Goal: Information Seeking & Learning: Learn about a topic

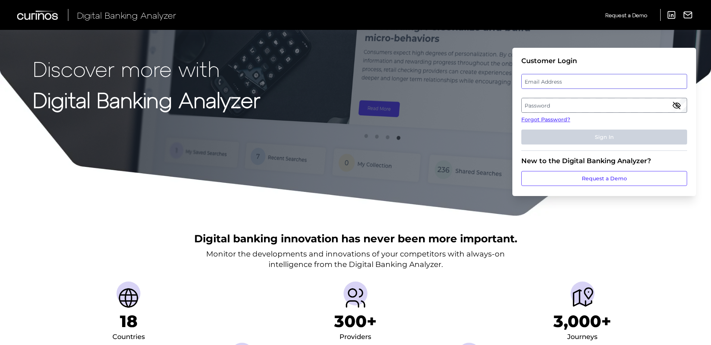
type input "jack.wiseman@curinos.com"
click at [603, 81] on div "Email Address jack.wiseman@curinos.com" at bounding box center [604, 81] width 166 height 15
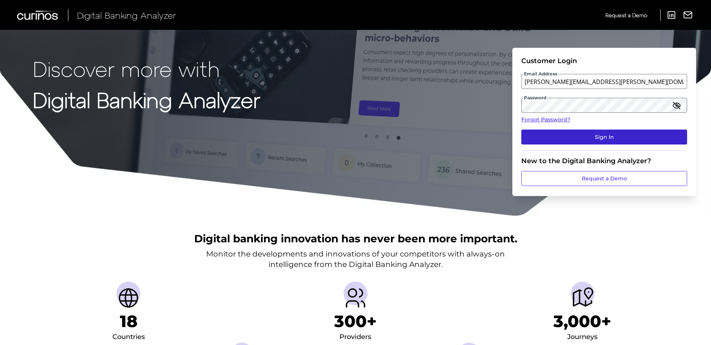
click at [601, 133] on button "Sign In" at bounding box center [604, 136] width 166 height 15
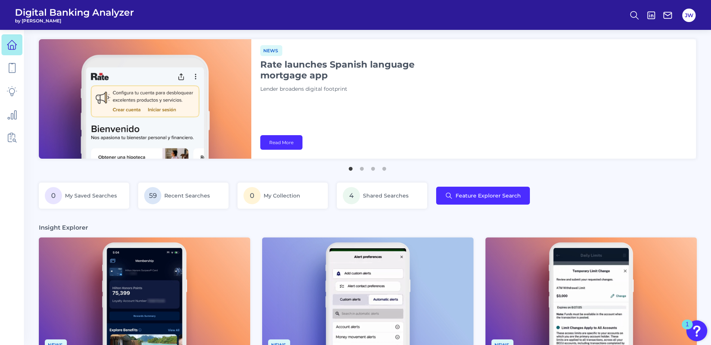
click at [1, 68] on nav at bounding box center [12, 187] width 24 height 315
click at [5, 67] on link at bounding box center [11, 67] width 21 height 21
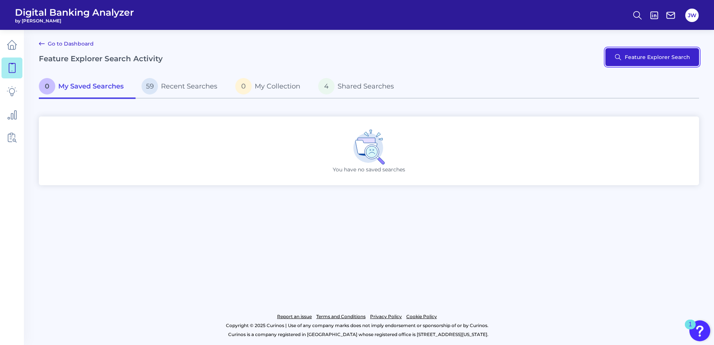
click at [623, 63] on button "Feature Explorer Search" at bounding box center [652, 57] width 94 height 18
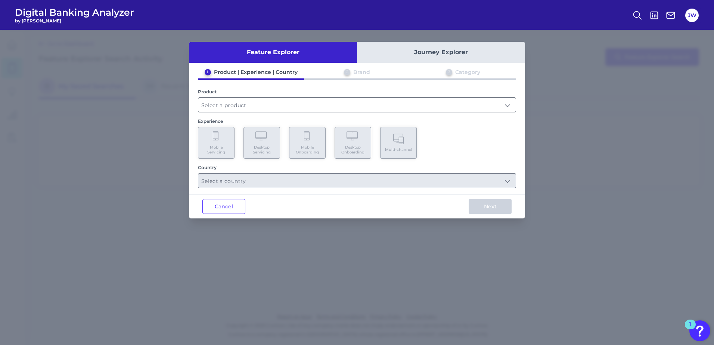
click at [377, 104] on input "text" at bounding box center [356, 105] width 317 height 14
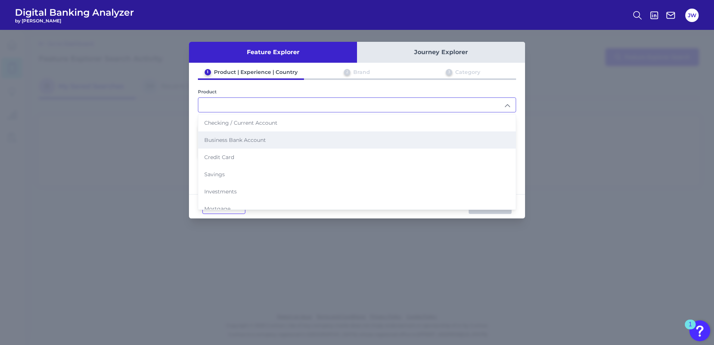
click at [267, 134] on li "Business Bank Account" at bounding box center [356, 139] width 317 height 17
type input "Business Bank Account"
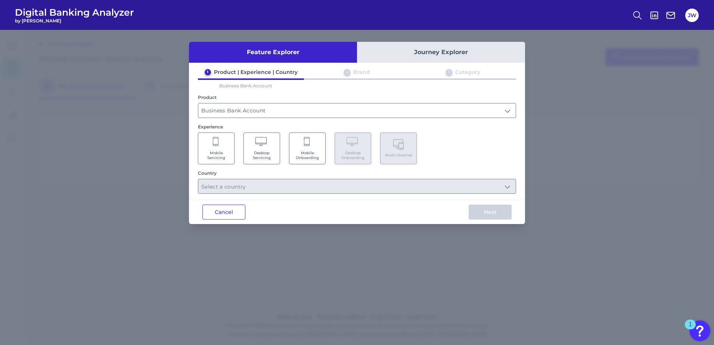
click at [258, 149] on Servicing "Desktop Servicing" at bounding box center [261, 148] width 37 height 32
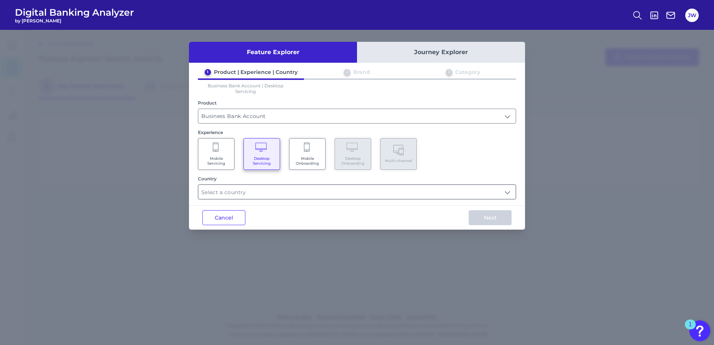
click at [257, 191] on input "text" at bounding box center [356, 192] width 317 height 14
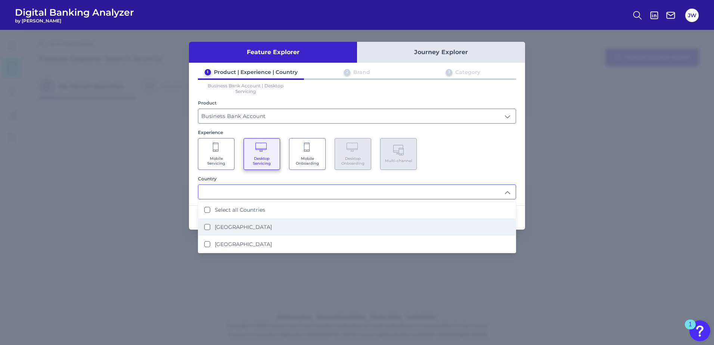
click at [246, 227] on label "[GEOGRAPHIC_DATA]" at bounding box center [243, 227] width 57 height 7
type input "[GEOGRAPHIC_DATA]"
click at [481, 151] on div "Mobile Servicing Desktop Servicing Mobile Onboarding Desktop Onboarding Multi-c…" at bounding box center [357, 154] width 318 height 32
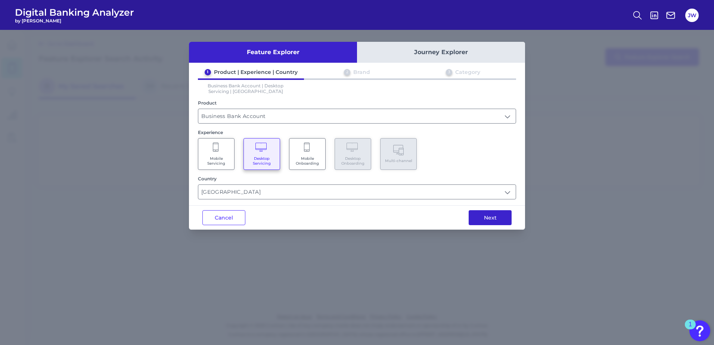
click at [496, 216] on button "Next" at bounding box center [489, 217] width 43 height 15
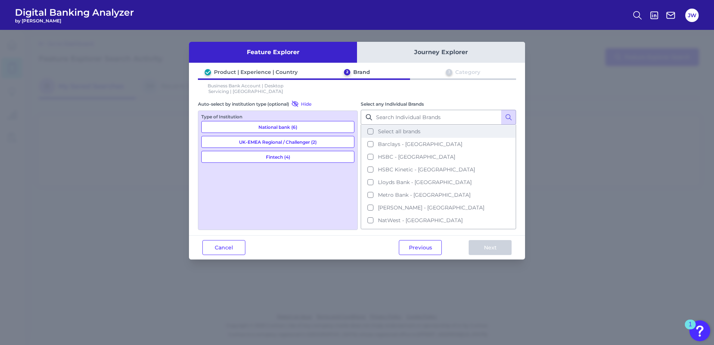
click at [436, 131] on button "Select all brands" at bounding box center [438, 131] width 154 height 13
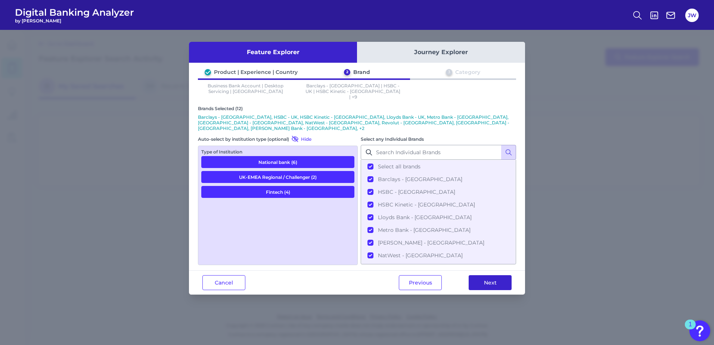
click at [498, 275] on button "Next" at bounding box center [489, 282] width 43 height 15
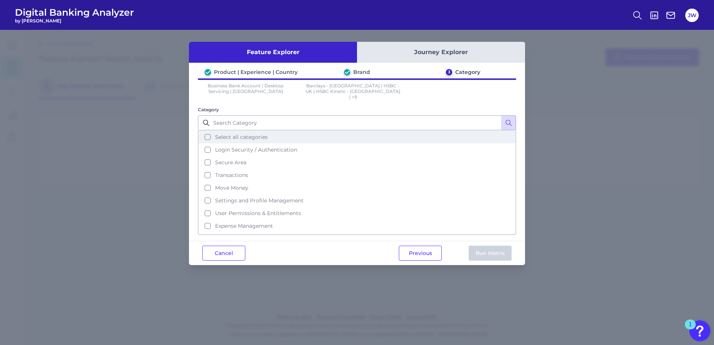
click at [325, 131] on button "Select all categories" at bounding box center [357, 137] width 316 height 13
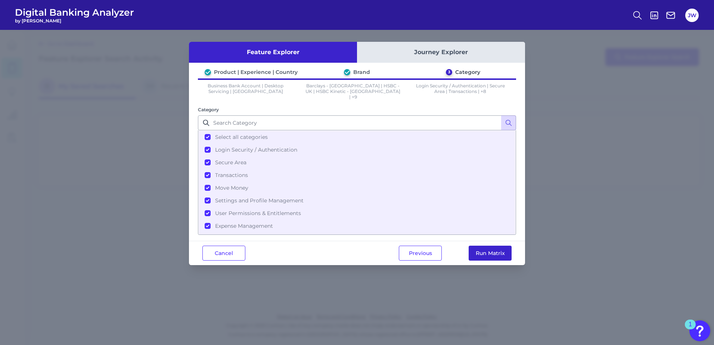
click at [500, 252] on button "Run Matrix" at bounding box center [489, 253] width 43 height 15
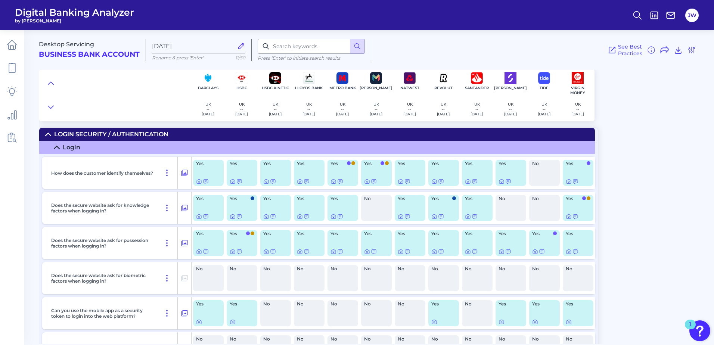
click at [140, 129] on summary "Login Security / Authentication" at bounding box center [316, 134] width 555 height 13
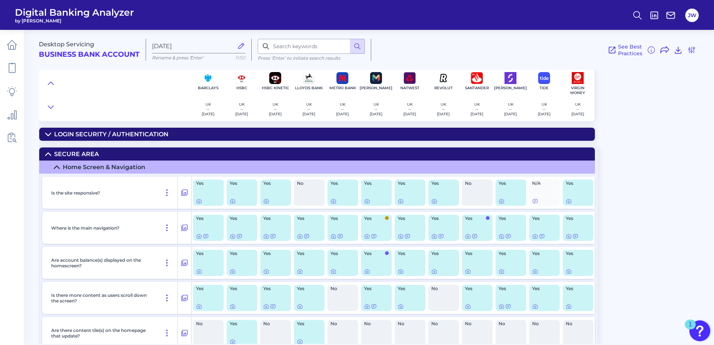
click at [110, 153] on summary "Secure Area" at bounding box center [316, 153] width 555 height 13
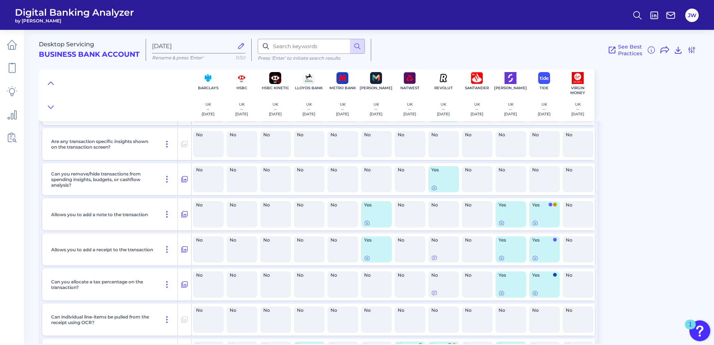
scroll to position [746, 0]
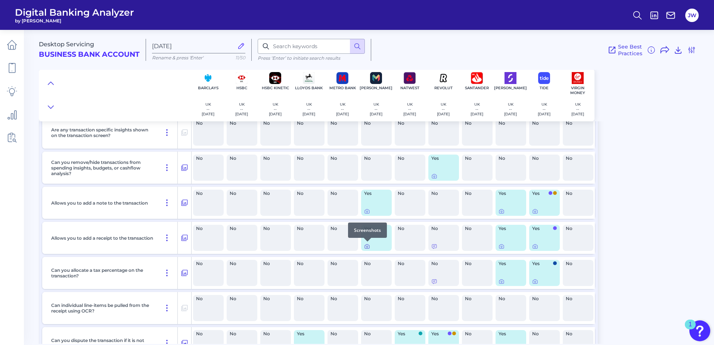
click at [366, 247] on icon at bounding box center [366, 246] width 1 height 1
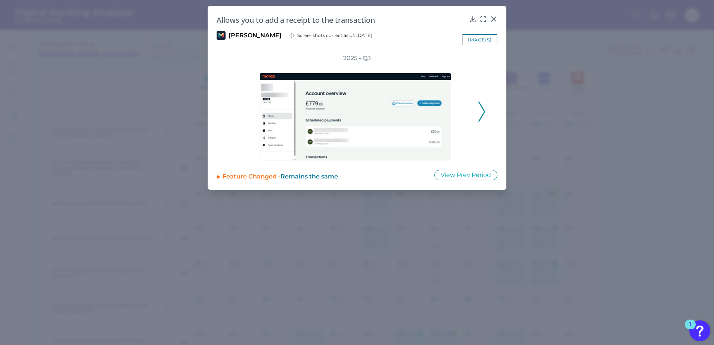
click at [482, 107] on icon at bounding box center [481, 112] width 7 height 20
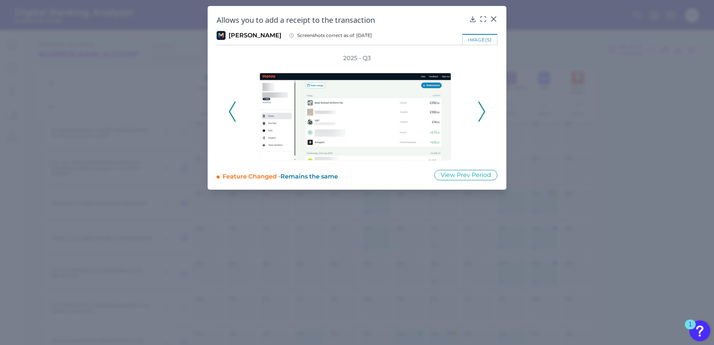
click at [482, 107] on polyline at bounding box center [481, 111] width 6 height 19
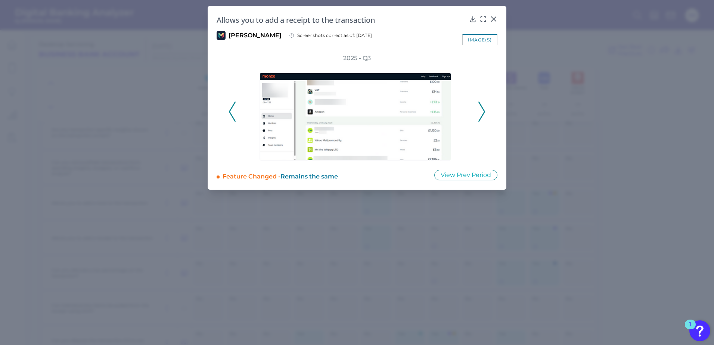
click at [482, 107] on polyline at bounding box center [481, 111] width 6 height 19
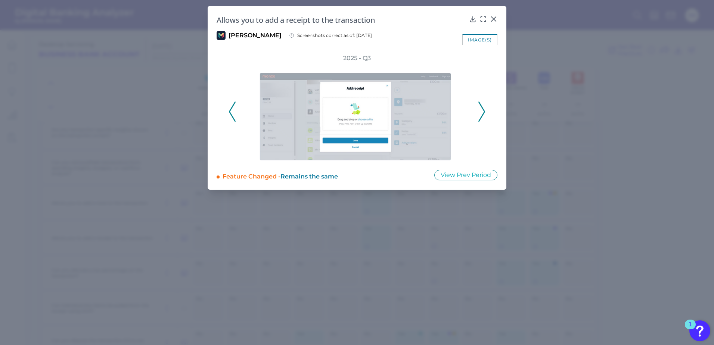
click at [482, 107] on polyline at bounding box center [481, 111] width 6 height 19
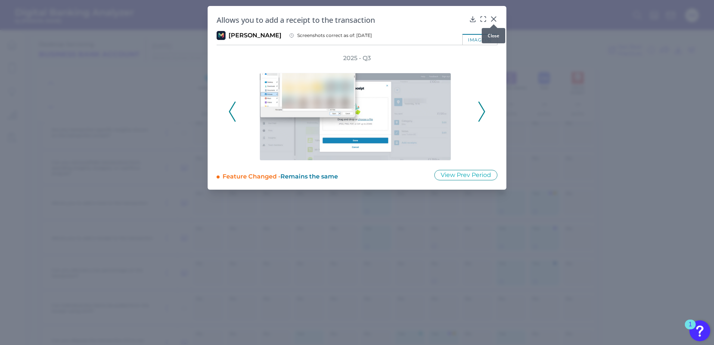
click at [493, 18] on icon at bounding box center [493, 19] width 4 height 4
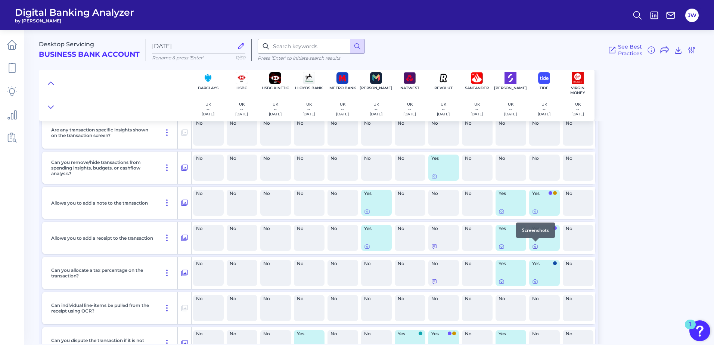
click at [536, 247] on icon at bounding box center [535, 246] width 6 height 6
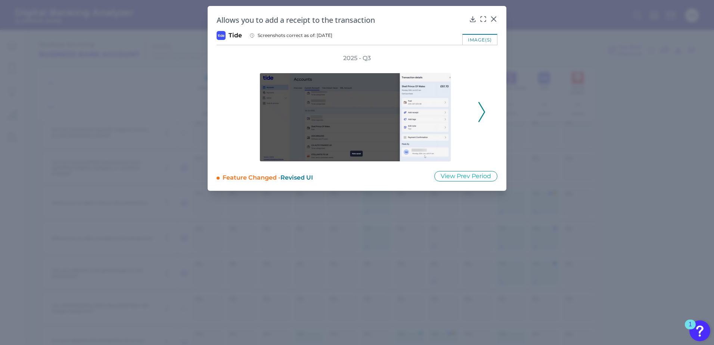
click at [483, 115] on polyline at bounding box center [481, 111] width 6 height 19
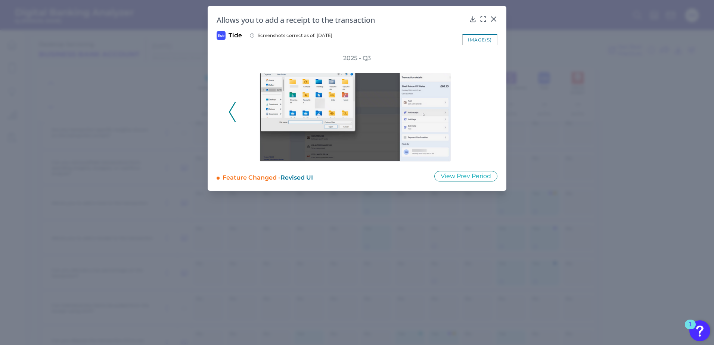
click at [483, 115] on div "2025 - Q3" at bounding box center [356, 107] width 257 height 107
click at [492, 18] on icon at bounding box center [493, 18] width 7 height 7
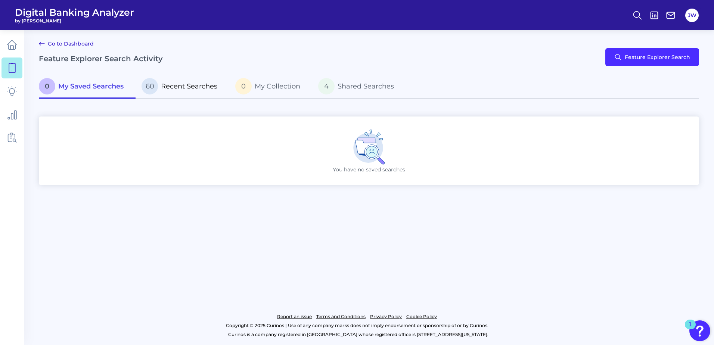
click at [202, 83] on span "Recent Searches" at bounding box center [189, 86] width 56 height 8
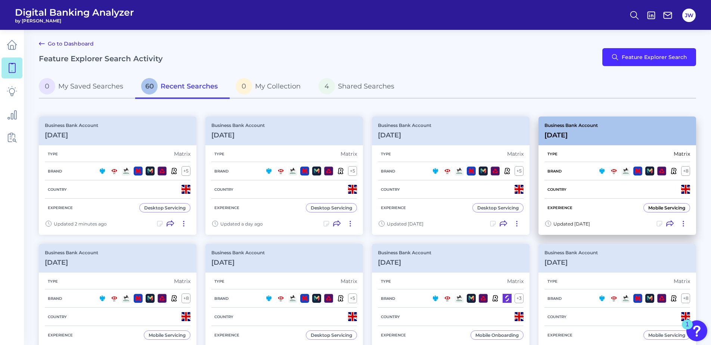
click at [603, 126] on div "Business Bank Account [DATE][FINANCIAL_ID]" at bounding box center [616, 130] width 157 height 29
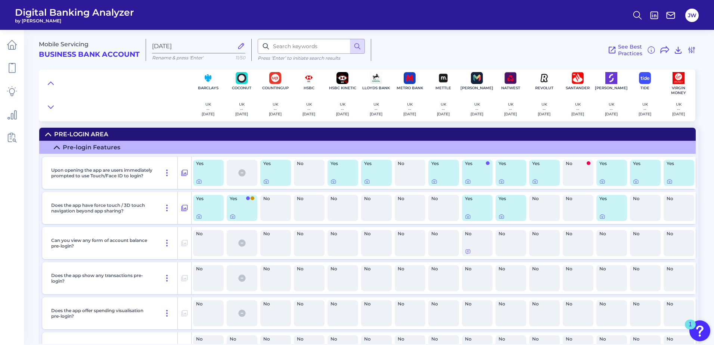
click at [261, 134] on summary "Pre-Login Area" at bounding box center [367, 134] width 656 height 13
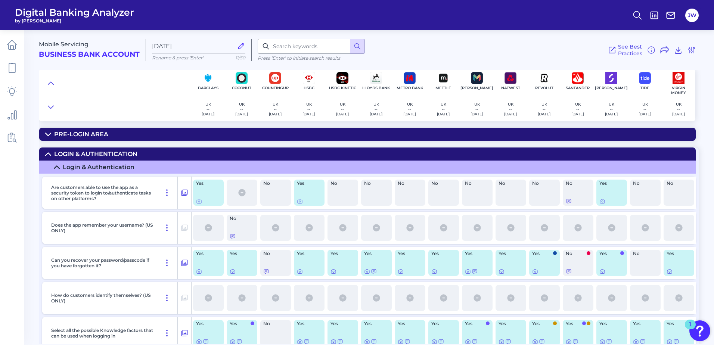
click at [146, 158] on summary "Login & Authentication" at bounding box center [367, 153] width 656 height 13
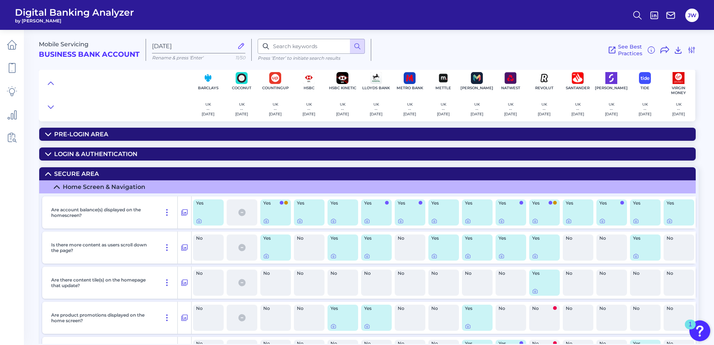
click at [139, 171] on summary "Secure Area" at bounding box center [367, 173] width 656 height 13
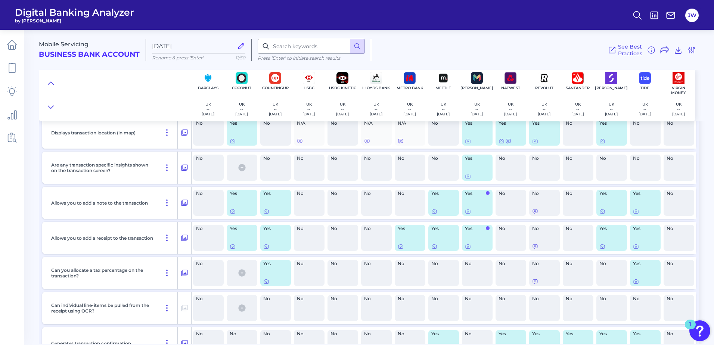
scroll to position [709, 0]
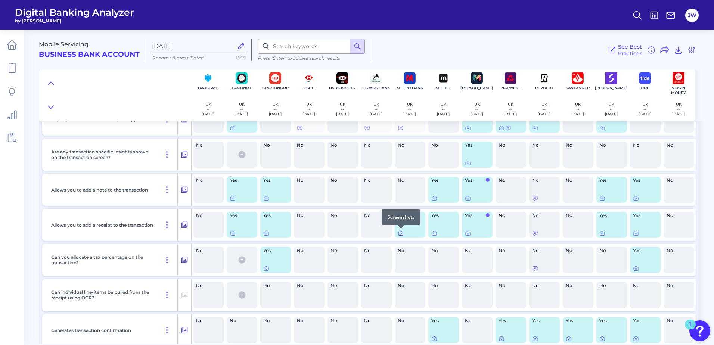
click at [402, 234] on icon at bounding box center [400, 233] width 6 height 6
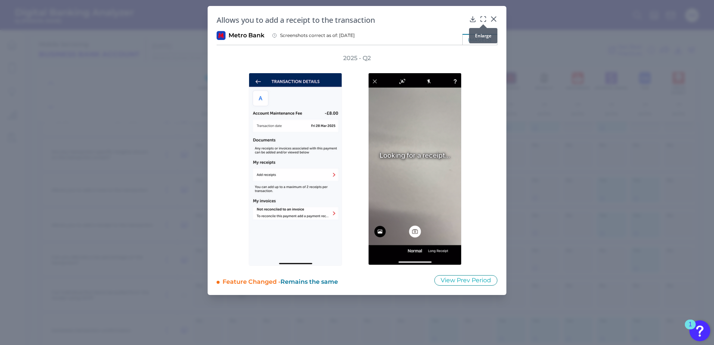
click at [484, 19] on icon at bounding box center [482, 18] width 7 height 7
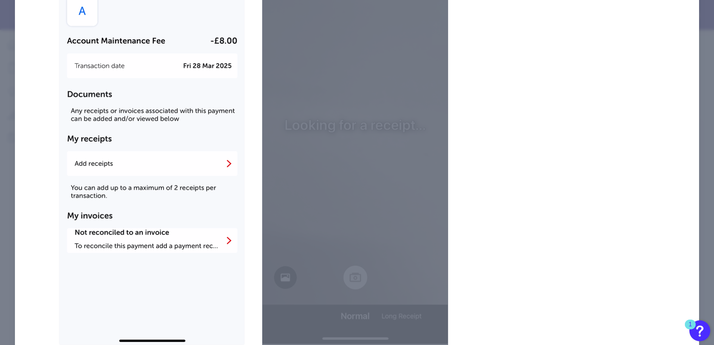
scroll to position [147, 0]
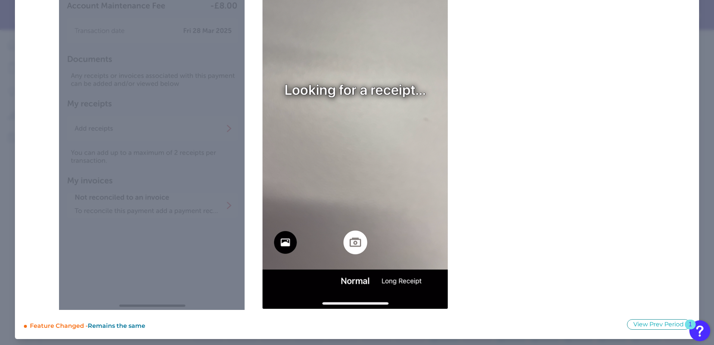
drag, startPoint x: 137, startPoint y: 107, endPoint x: 136, endPoint y: 76, distance: 30.6
click at [135, 72] on div at bounding box center [151, 117] width 185 height 384
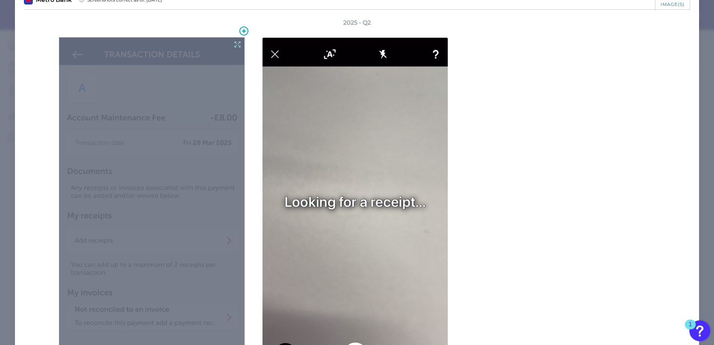
scroll to position [0, 0]
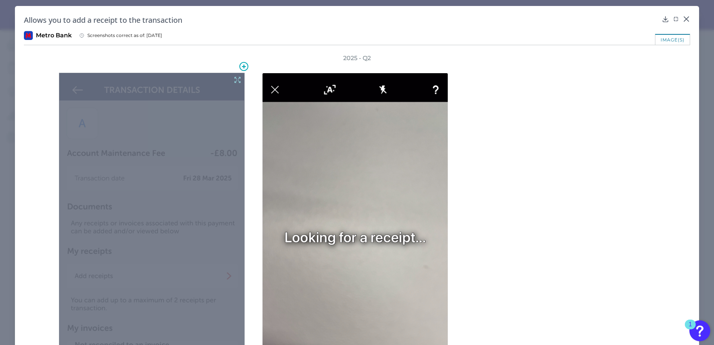
click at [239, 78] on icon at bounding box center [238, 80] width 6 height 6
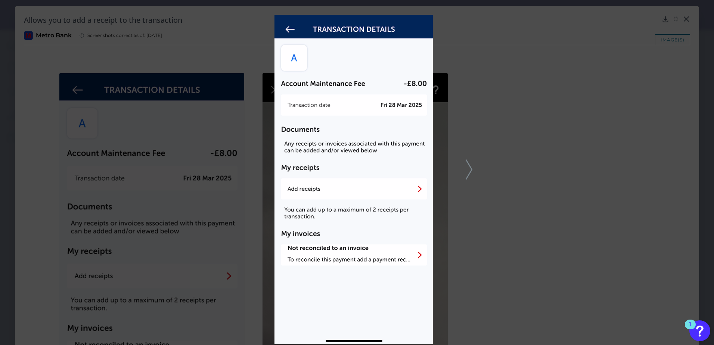
click at [549, 147] on div at bounding box center [357, 172] width 714 height 345
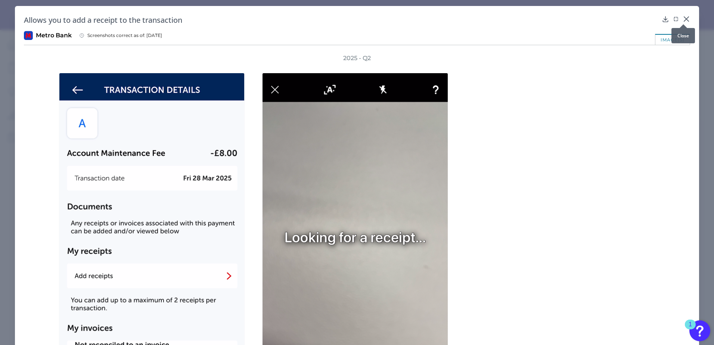
click at [683, 18] on icon at bounding box center [685, 18] width 7 height 7
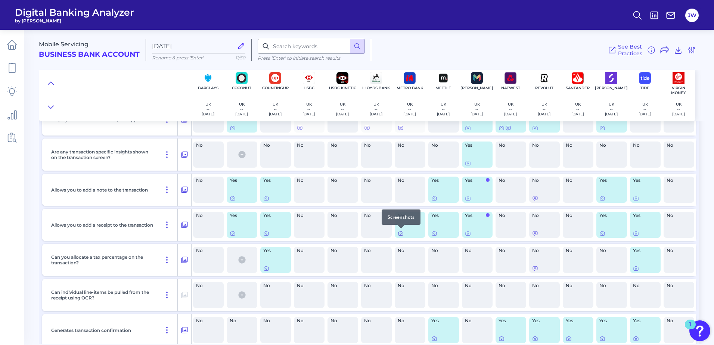
click at [402, 233] on icon at bounding box center [400, 233] width 6 height 6
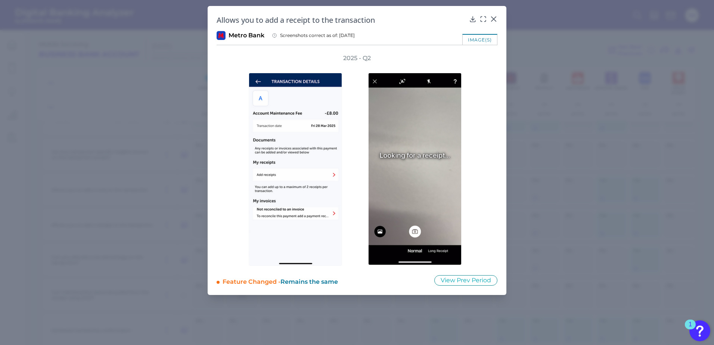
click at [483, 19] on icon at bounding box center [482, 18] width 7 height 7
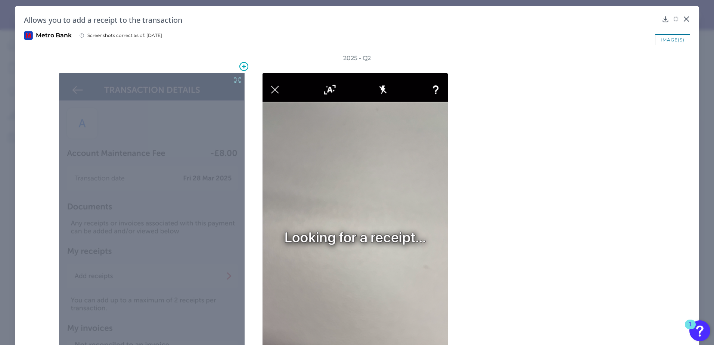
click at [238, 82] on icon at bounding box center [237, 80] width 8 height 8
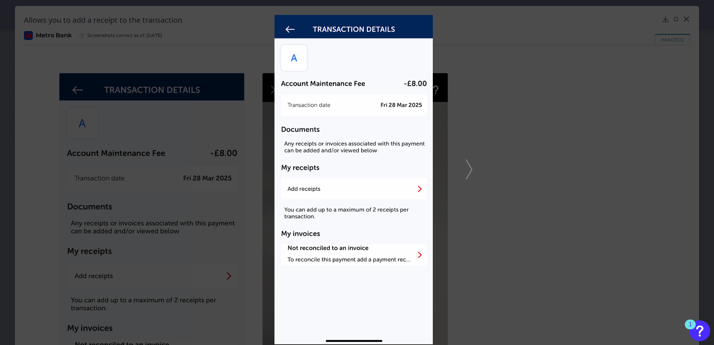
click at [530, 153] on div at bounding box center [357, 172] width 714 height 345
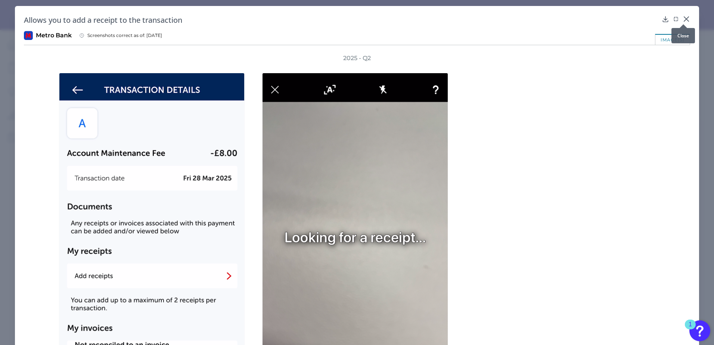
click at [684, 18] on icon at bounding box center [686, 19] width 4 height 4
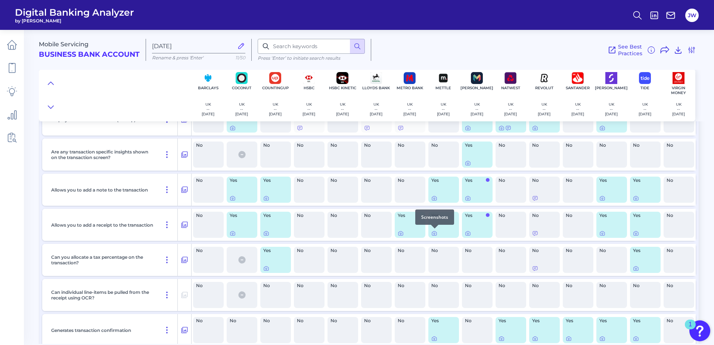
click at [436, 231] on div at bounding box center [434, 228] width 7 height 7
click at [436, 232] on icon at bounding box center [434, 233] width 4 height 4
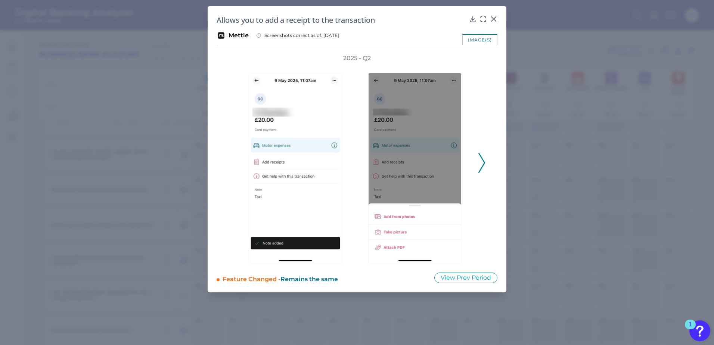
click at [483, 162] on icon at bounding box center [481, 163] width 7 height 20
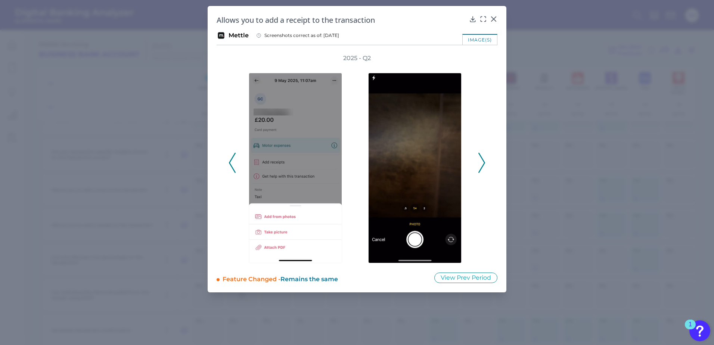
click at [483, 162] on icon at bounding box center [481, 163] width 7 height 20
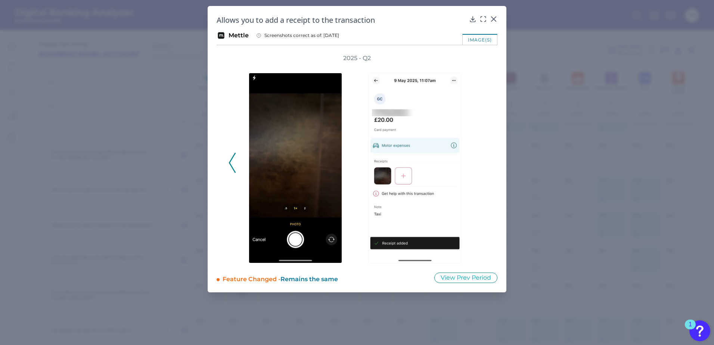
click at [483, 162] on div "2025 - Q2" at bounding box center [356, 158] width 257 height 209
click at [235, 163] on icon at bounding box center [232, 163] width 7 height 20
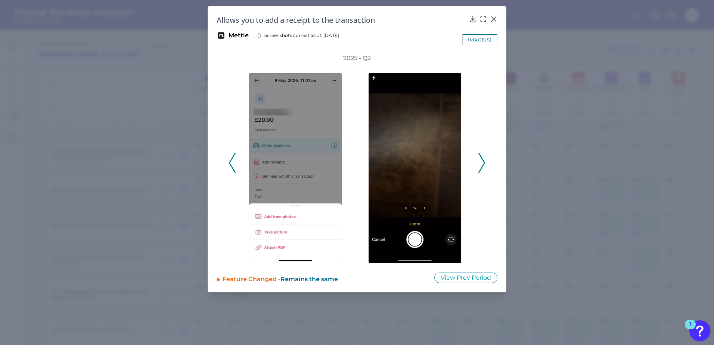
click at [235, 163] on icon at bounding box center [232, 163] width 7 height 20
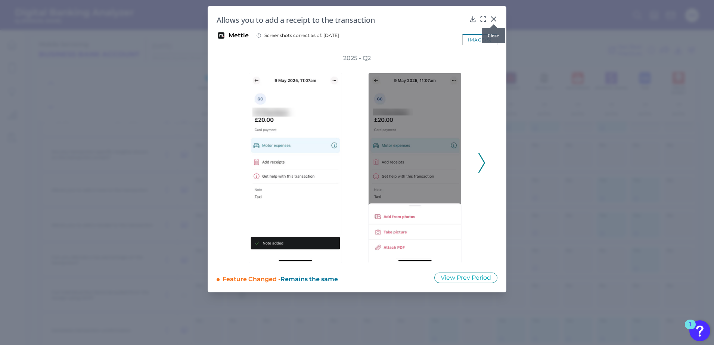
click at [491, 18] on icon at bounding box center [493, 18] width 7 height 7
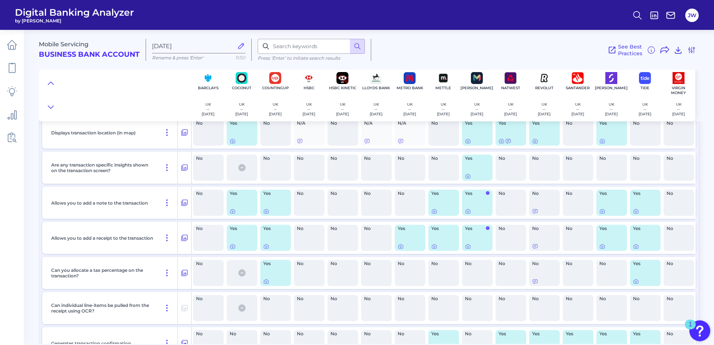
scroll to position [709, 0]
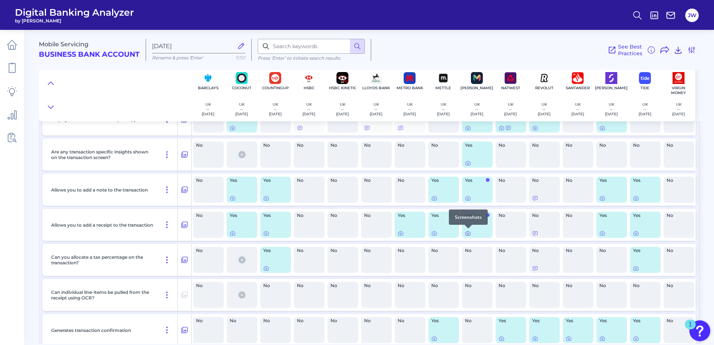
click at [468, 232] on icon at bounding box center [468, 233] width 6 height 6
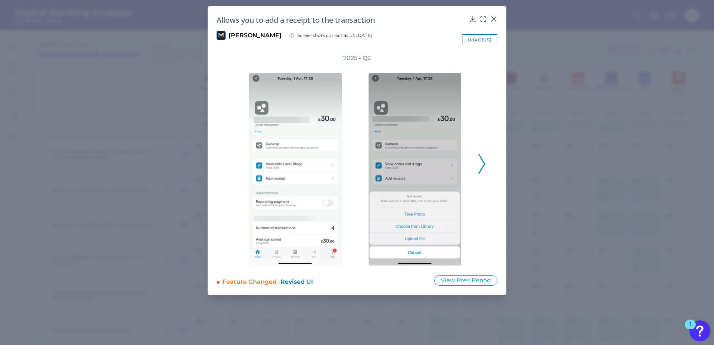
click at [493, 167] on div "2025 - Q2" at bounding box center [356, 160] width 281 height 212
click at [483, 168] on icon at bounding box center [481, 164] width 7 height 20
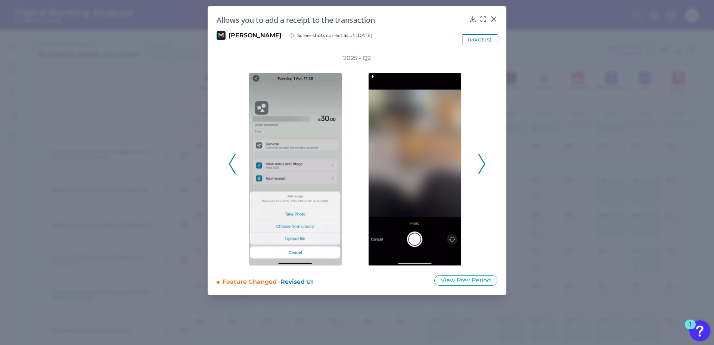
click at [233, 165] on icon at bounding box center [232, 164] width 7 height 20
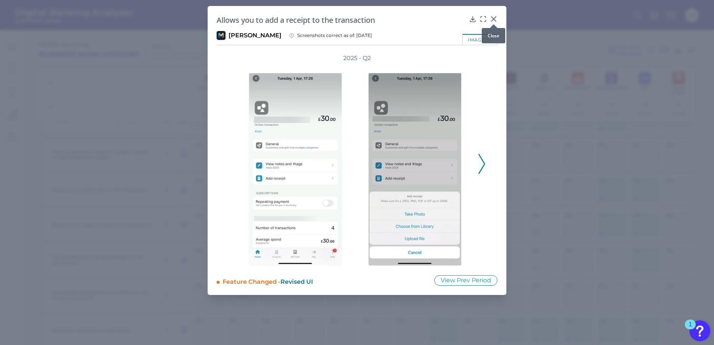
click at [492, 20] on icon at bounding box center [493, 19] width 4 height 4
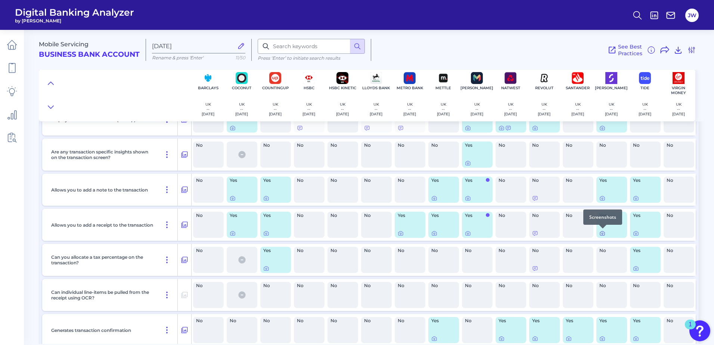
click at [600, 232] on icon at bounding box center [602, 233] width 4 height 4
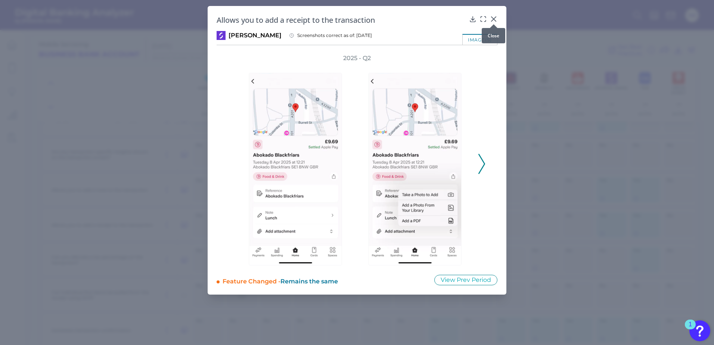
click at [493, 16] on icon at bounding box center [493, 18] width 7 height 7
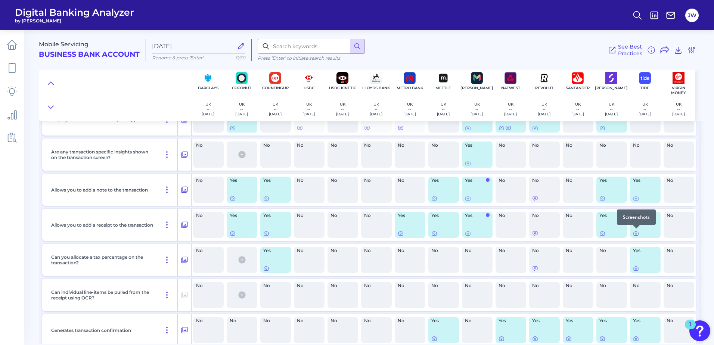
click at [636, 234] on icon at bounding box center [635, 233] width 1 height 1
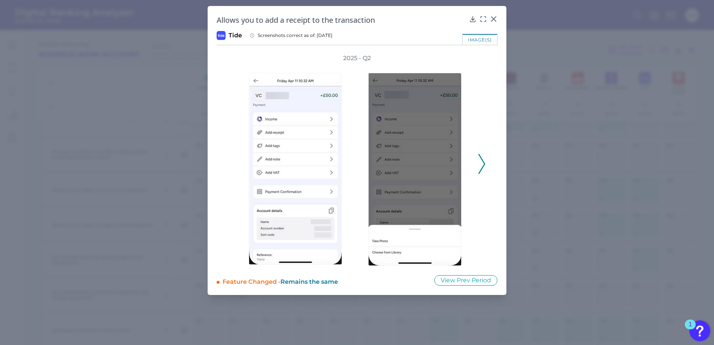
click at [480, 162] on icon at bounding box center [481, 164] width 7 height 20
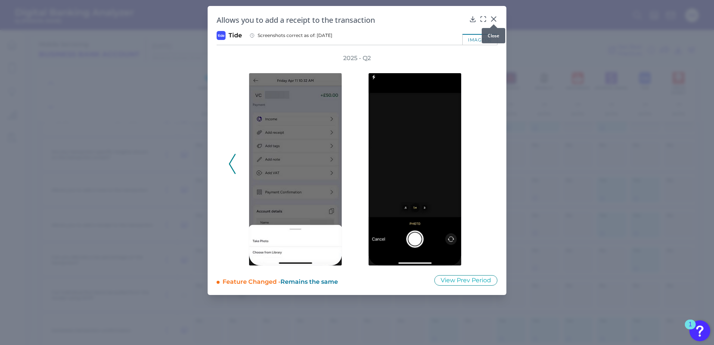
click at [492, 22] on div at bounding box center [493, 24] width 7 height 7
click at [495, 19] on icon at bounding box center [493, 18] width 7 height 7
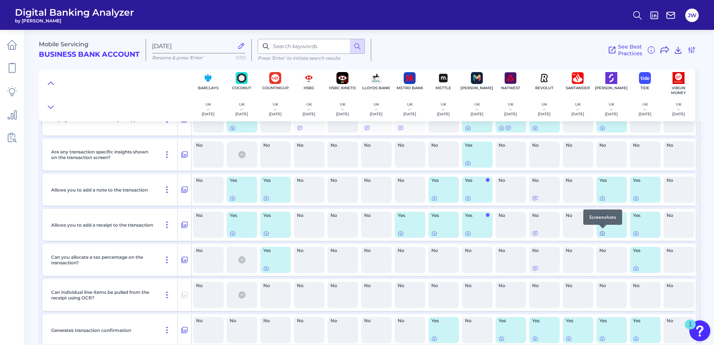
click at [603, 233] on icon at bounding box center [602, 233] width 6 height 6
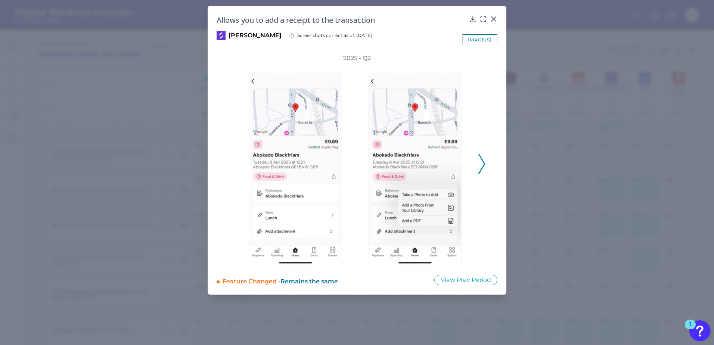
click at [483, 161] on polyline at bounding box center [481, 163] width 6 height 19
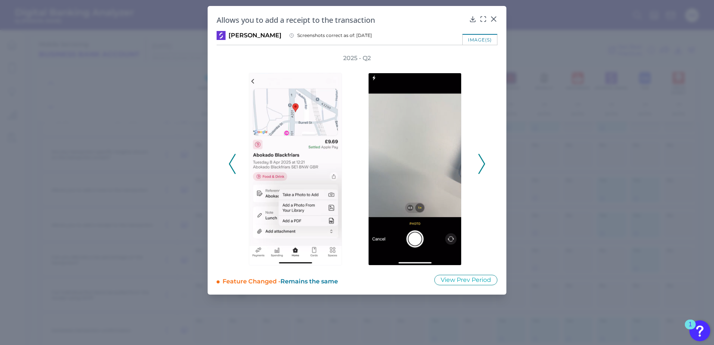
click at [483, 161] on polyline at bounding box center [481, 163] width 6 height 19
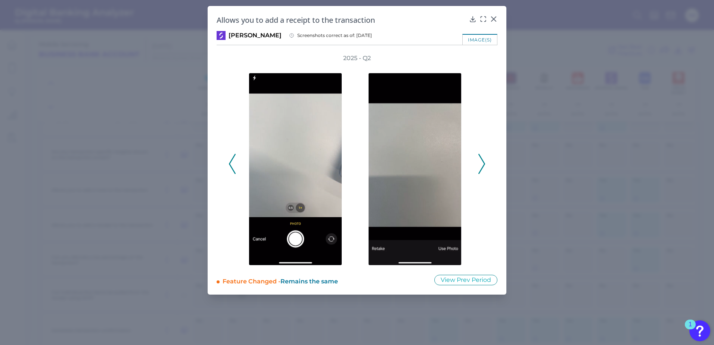
click at [483, 161] on polyline at bounding box center [481, 163] width 6 height 19
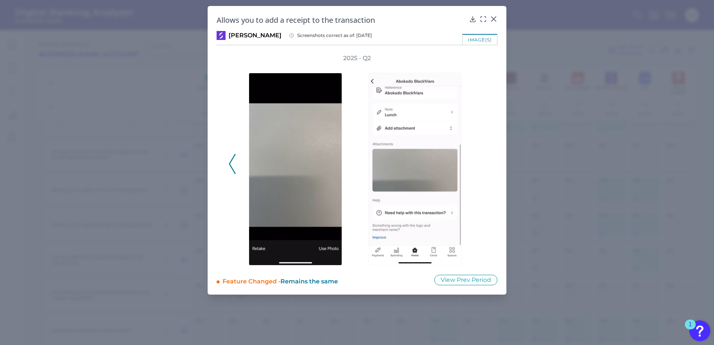
click at [231, 161] on polyline at bounding box center [232, 163] width 6 height 19
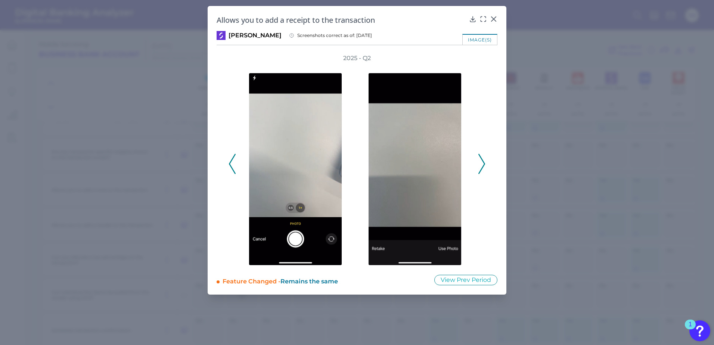
click at [231, 161] on polyline at bounding box center [232, 163] width 6 height 19
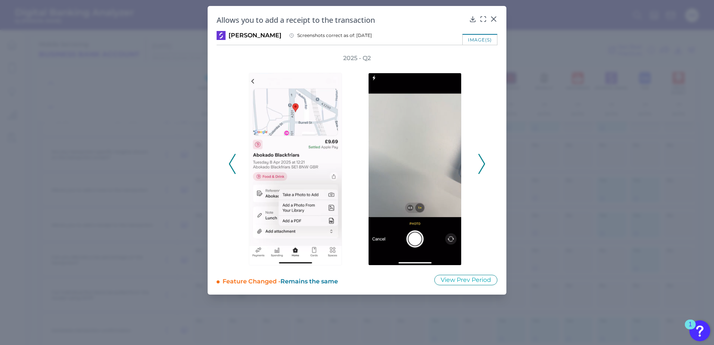
click at [231, 161] on polyline at bounding box center [232, 163] width 6 height 19
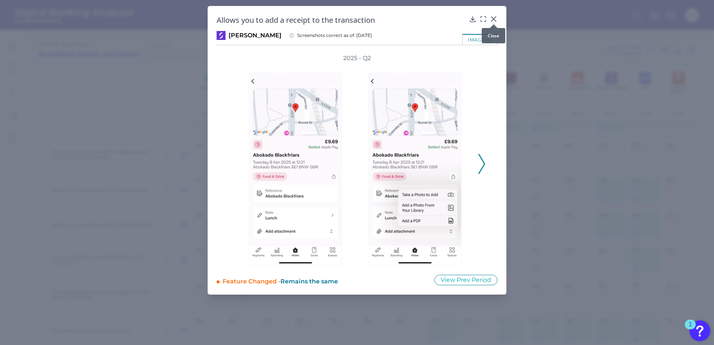
click at [495, 21] on div at bounding box center [493, 24] width 7 height 7
click at [494, 18] on icon at bounding box center [493, 19] width 4 height 4
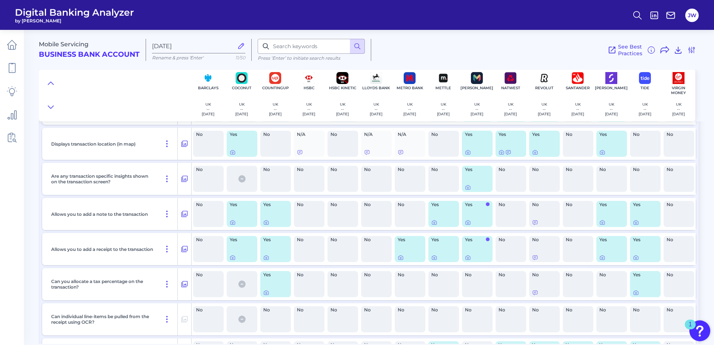
scroll to position [672, 0]
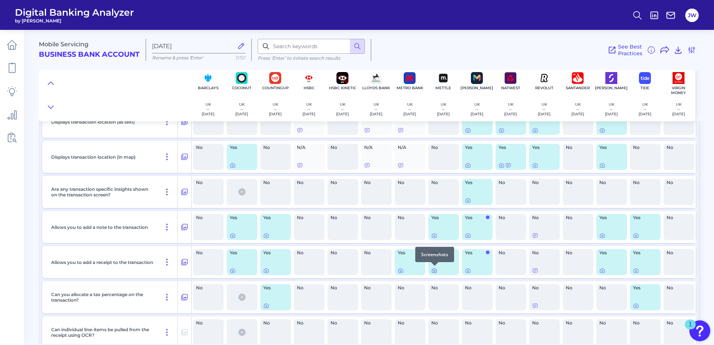
click at [434, 271] on icon at bounding box center [434, 271] width 6 height 6
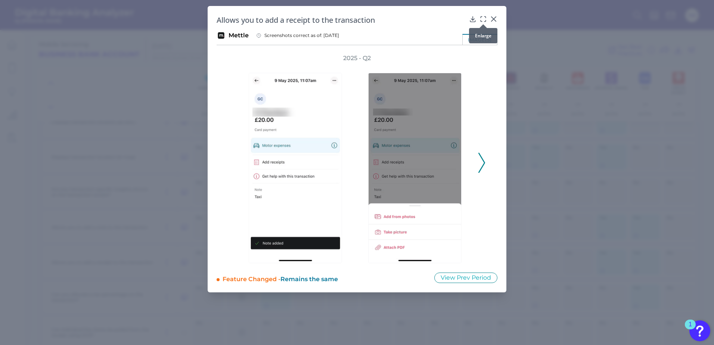
click at [483, 20] on icon at bounding box center [482, 18] width 7 height 7
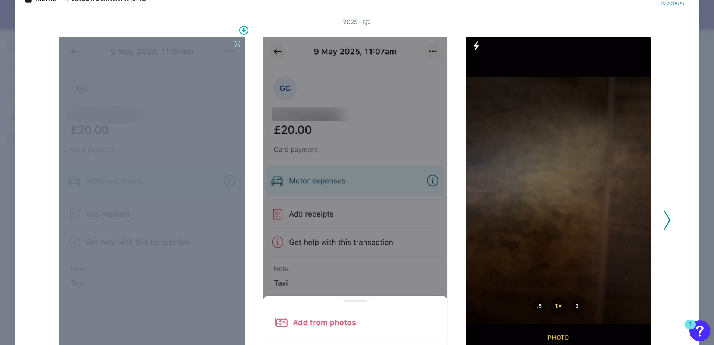
scroll to position [0, 0]
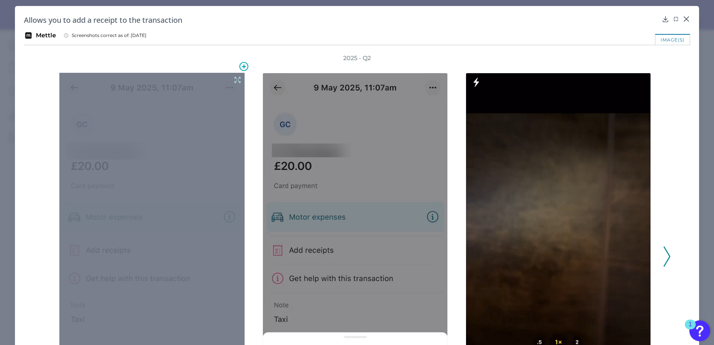
click at [237, 79] on icon at bounding box center [237, 80] width 8 height 8
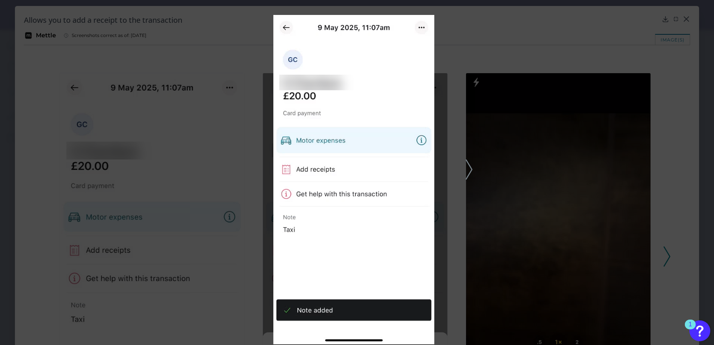
click at [499, 21] on div at bounding box center [357, 172] width 714 height 345
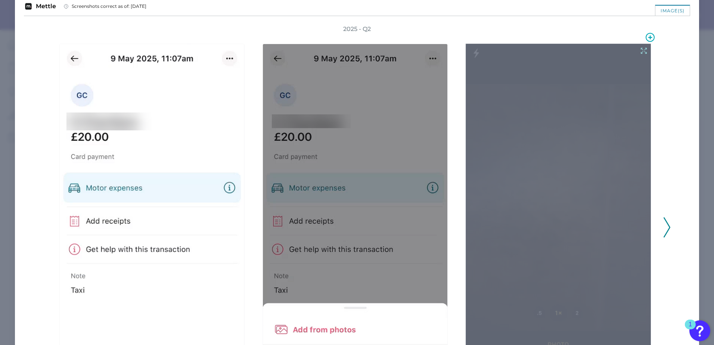
scroll to position [141, 0]
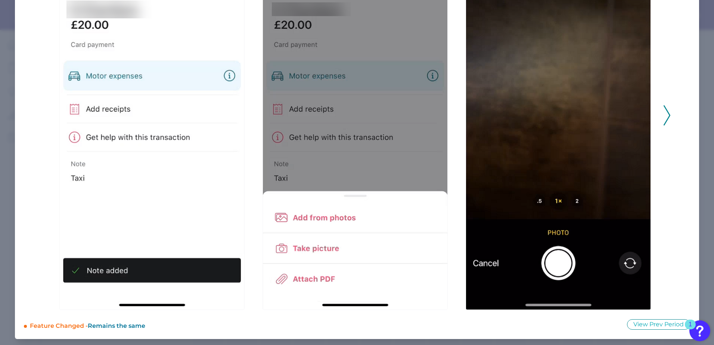
click at [668, 117] on div "2025 - Q2" at bounding box center [357, 111] width 666 height 397
click at [664, 114] on icon at bounding box center [666, 115] width 7 height 20
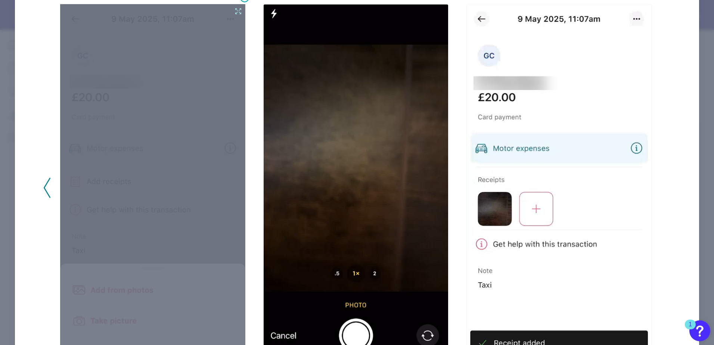
scroll to position [0, 0]
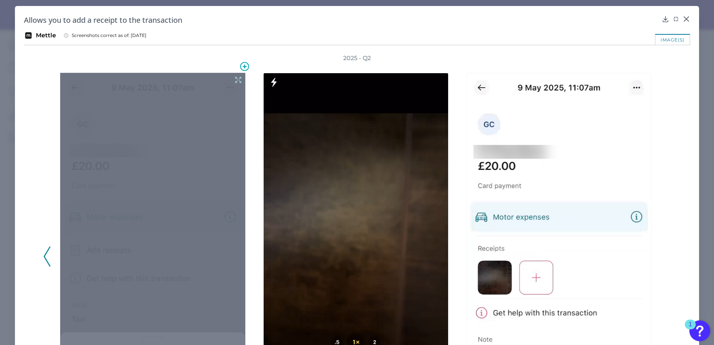
click at [237, 75] on div at bounding box center [152, 262] width 185 height 378
click at [237, 81] on icon at bounding box center [238, 80] width 8 height 8
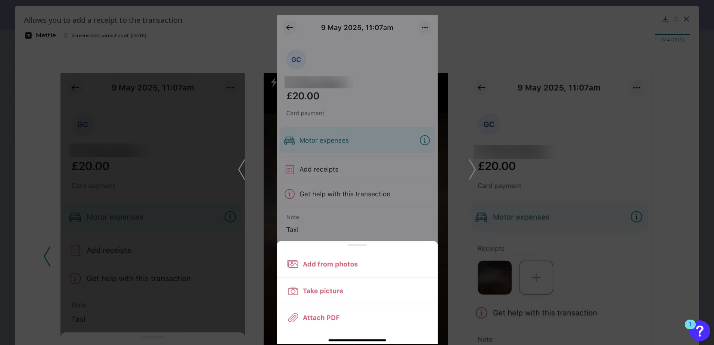
drag, startPoint x: 383, startPoint y: 71, endPoint x: 374, endPoint y: 67, distance: 9.9
click at [374, 67] on img at bounding box center [357, 179] width 161 height 329
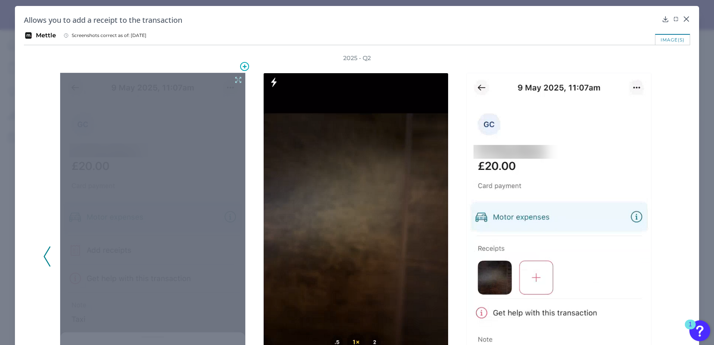
click at [235, 79] on icon at bounding box center [238, 80] width 8 height 8
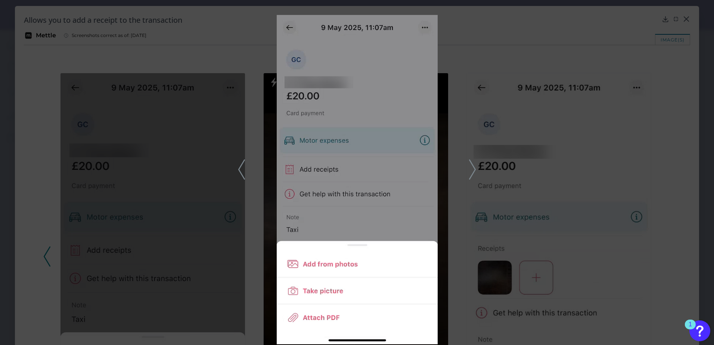
click at [568, 111] on div at bounding box center [357, 172] width 714 height 345
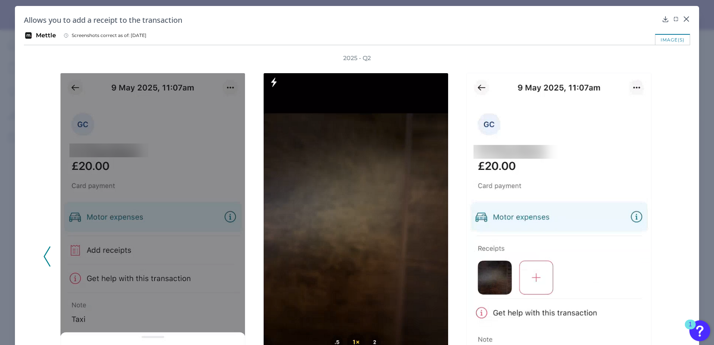
click at [689, 15] on div "Allows you to add a receipt to the transaction Mettle Screenshots correct as of…" at bounding box center [357, 243] width 684 height 474
click at [686, 16] on icon at bounding box center [685, 18] width 7 height 7
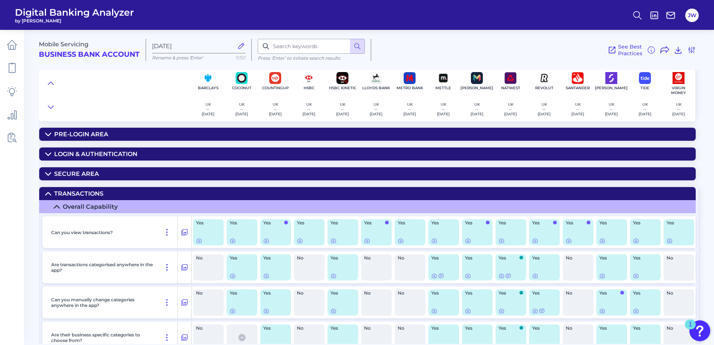
click at [112, 190] on summary "Transactions" at bounding box center [367, 193] width 656 height 13
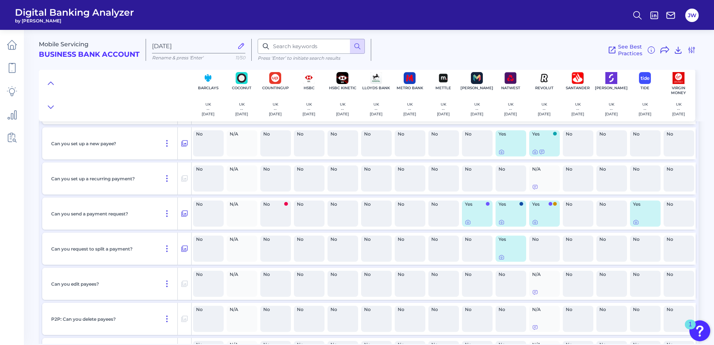
scroll to position [970, 0]
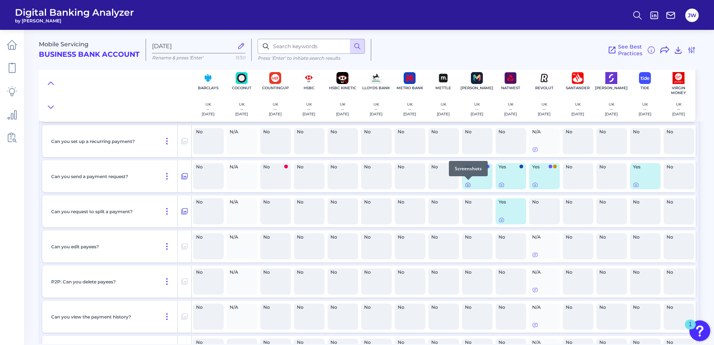
click at [468, 185] on icon at bounding box center [468, 185] width 6 height 6
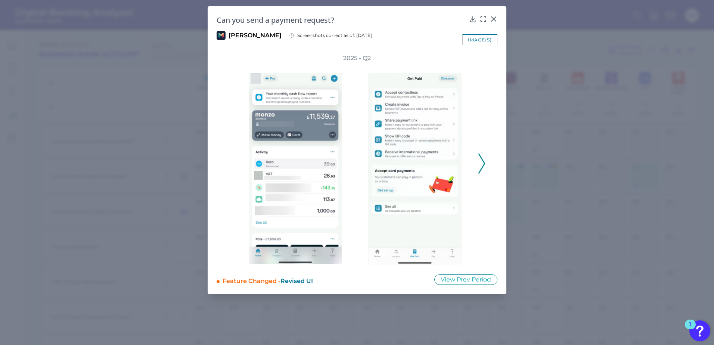
click at [497, 18] on div "Can you send a payment request? [PERSON_NAME] Screenshots correct as of: [DATE]…" at bounding box center [356, 150] width 299 height 288
click at [494, 19] on icon at bounding box center [493, 18] width 7 height 7
